Goal: Obtain resource: Download file/media

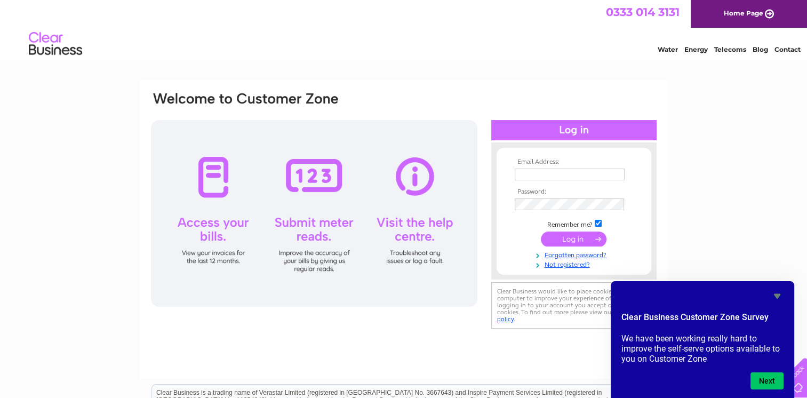
type input "peterdane01@gmail.com"
click at [572, 239] on input "submit" at bounding box center [574, 238] width 66 height 15
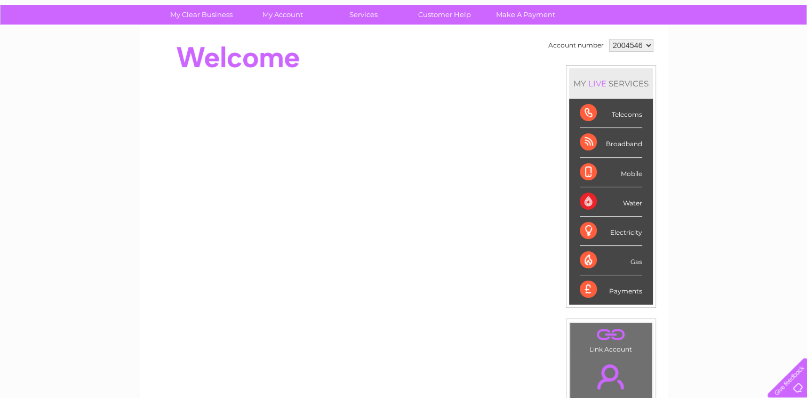
scroll to position [74, 0]
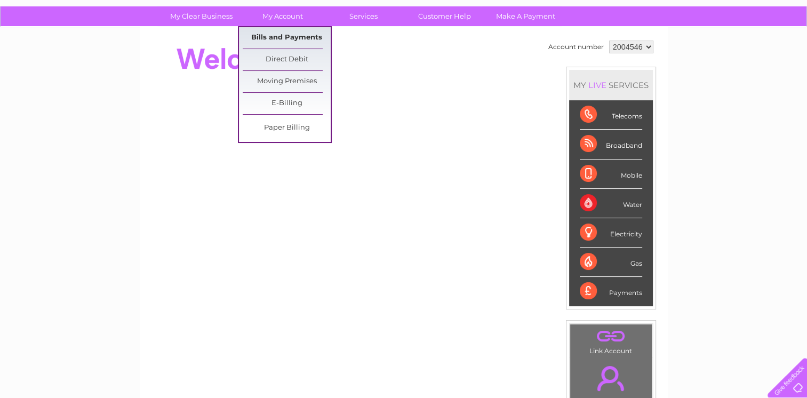
click at [267, 36] on link "Bills and Payments" at bounding box center [287, 37] width 88 height 21
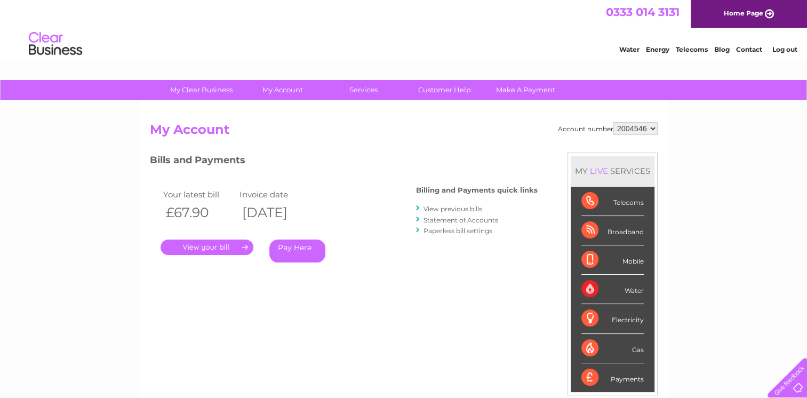
click at [213, 246] on link "." at bounding box center [207, 246] width 93 height 15
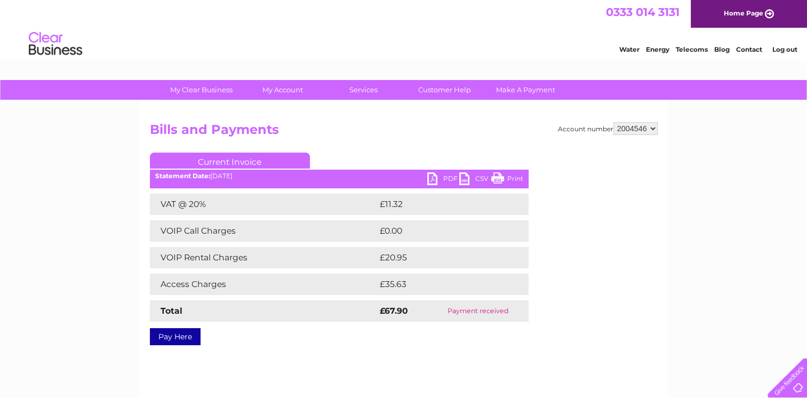
click at [508, 178] on link "Print" at bounding box center [507, 179] width 32 height 15
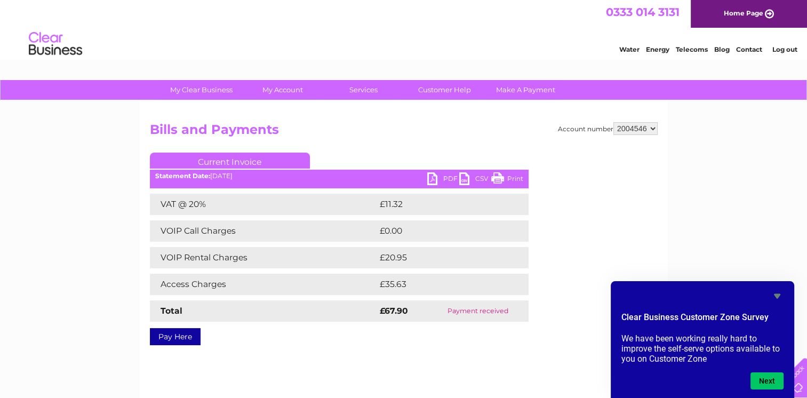
click at [436, 178] on link "PDF" at bounding box center [443, 179] width 32 height 15
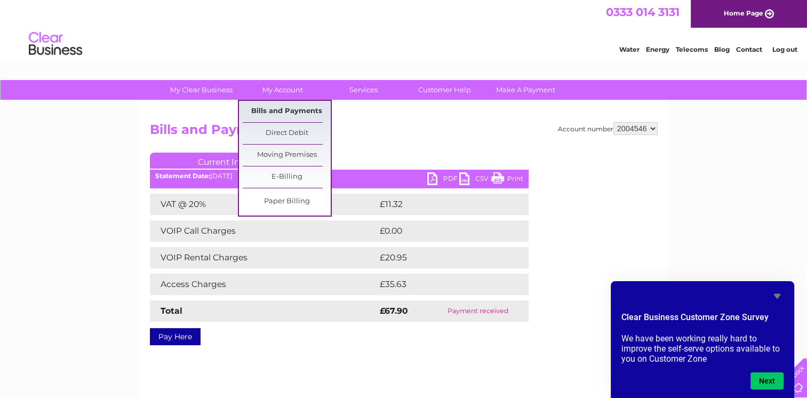
click at [288, 111] on link "Bills and Payments" at bounding box center [287, 111] width 88 height 21
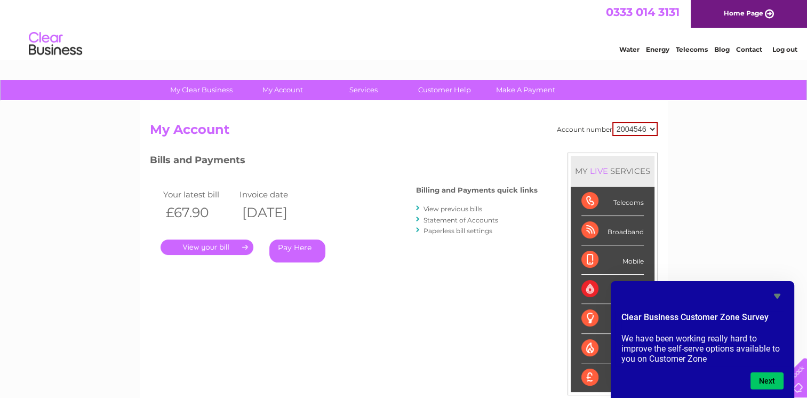
click at [442, 210] on link "View previous bills" at bounding box center [452, 209] width 59 height 8
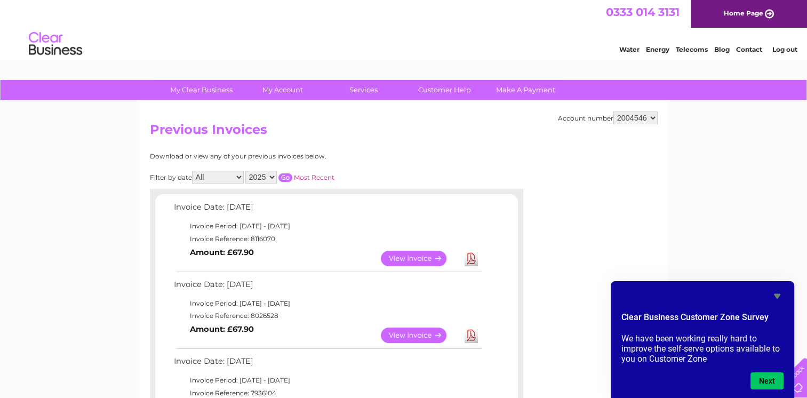
click at [469, 334] on link "Download" at bounding box center [470, 334] width 13 height 15
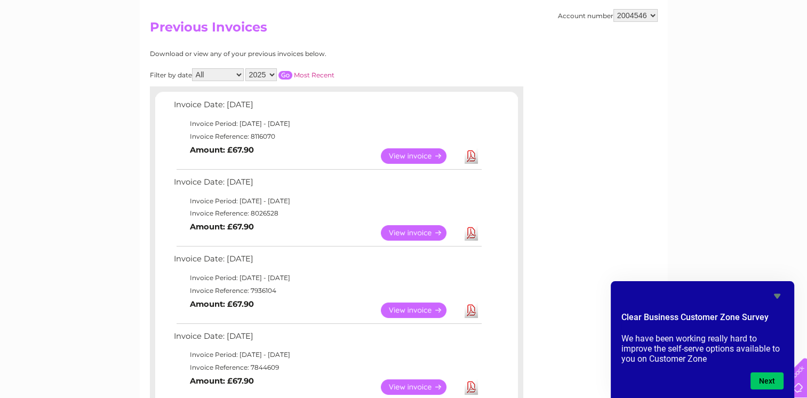
scroll to position [107, 0]
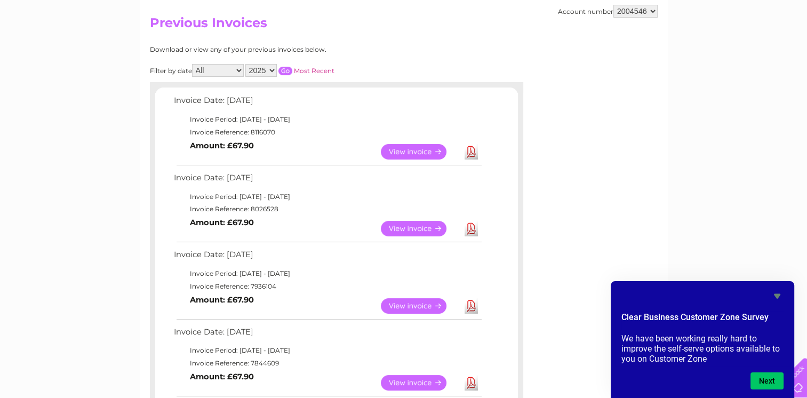
click at [468, 306] on link "Download" at bounding box center [470, 305] width 13 height 15
